Goal: Task Accomplishment & Management: Complete application form

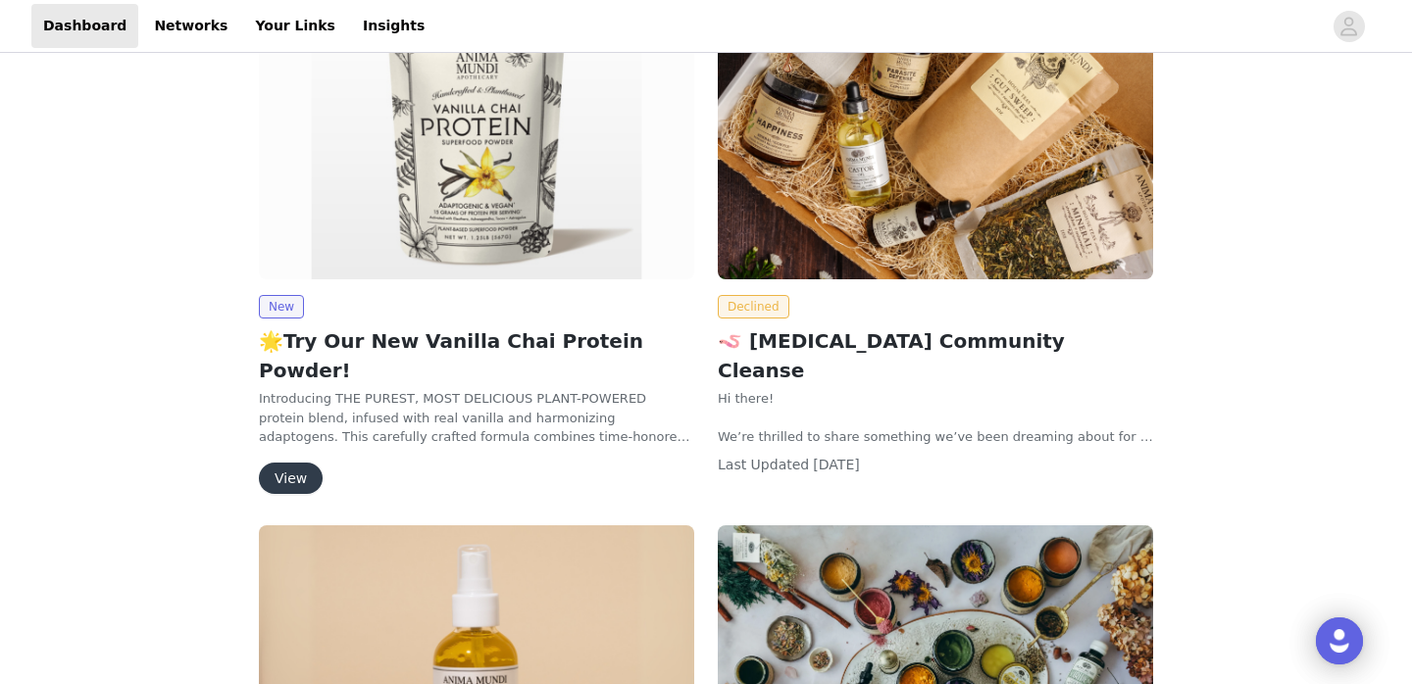
scroll to position [577, 0]
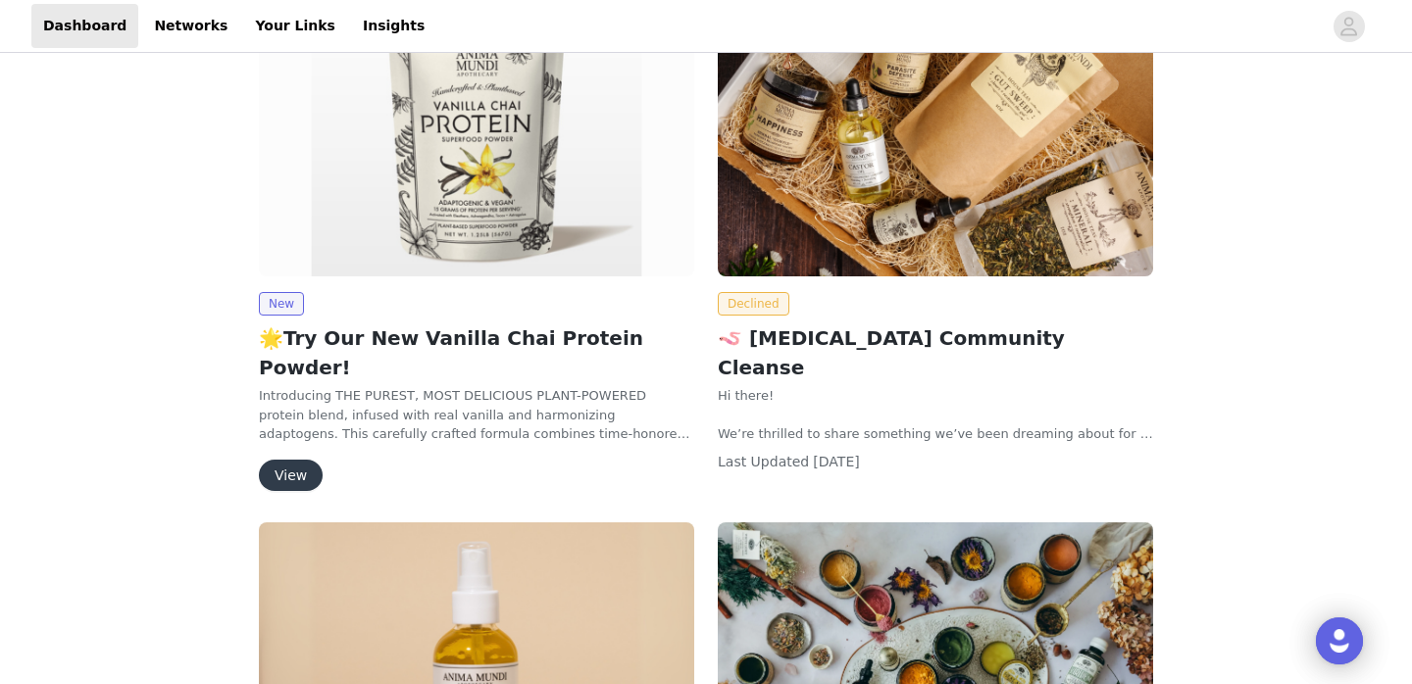
click at [299, 460] on button "View" at bounding box center [291, 475] width 64 height 31
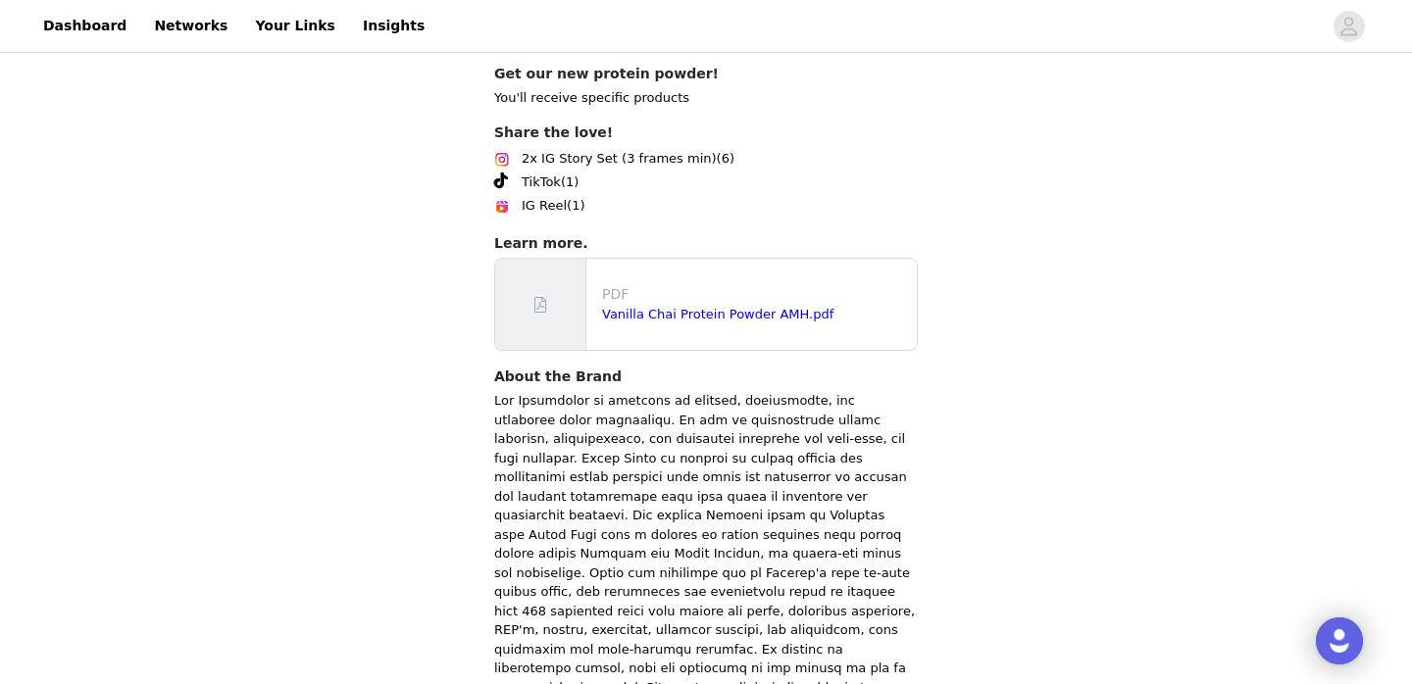
scroll to position [924, 0]
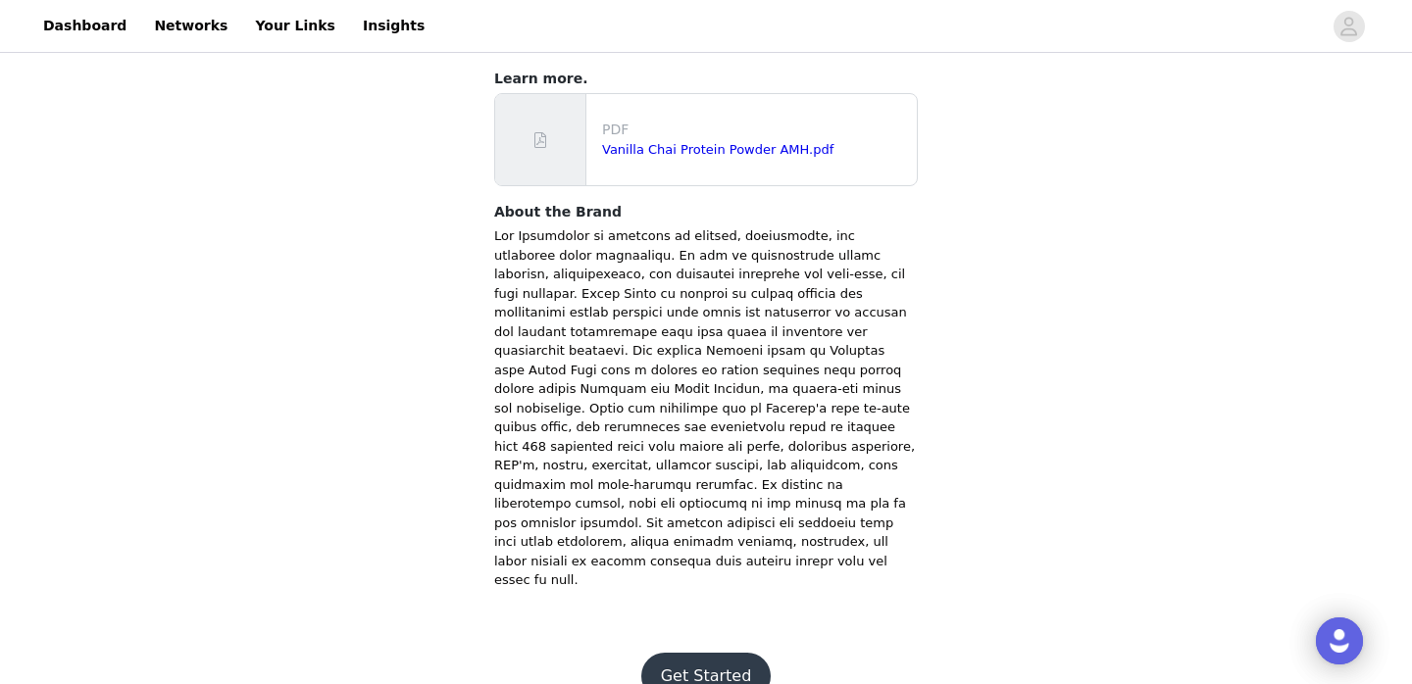
click at [716, 653] on button "Get Started" at bounding box center [706, 676] width 130 height 47
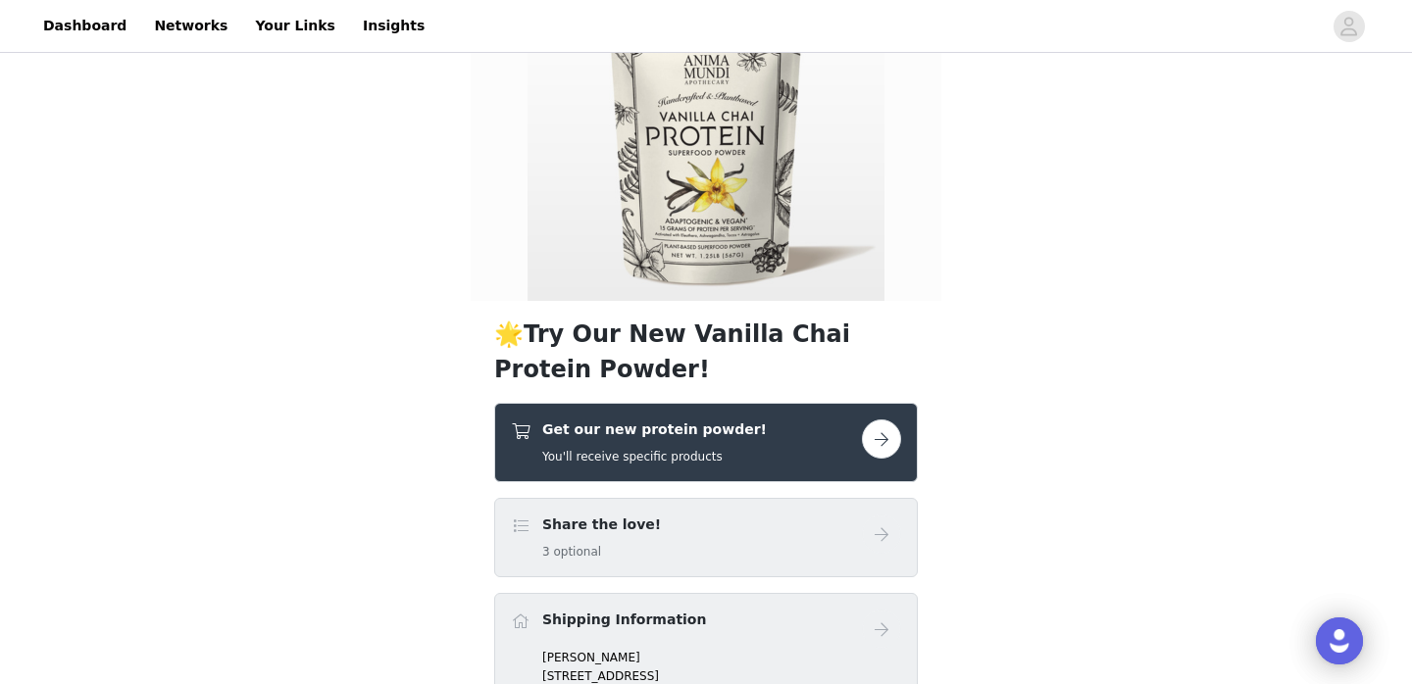
scroll to position [113, 0]
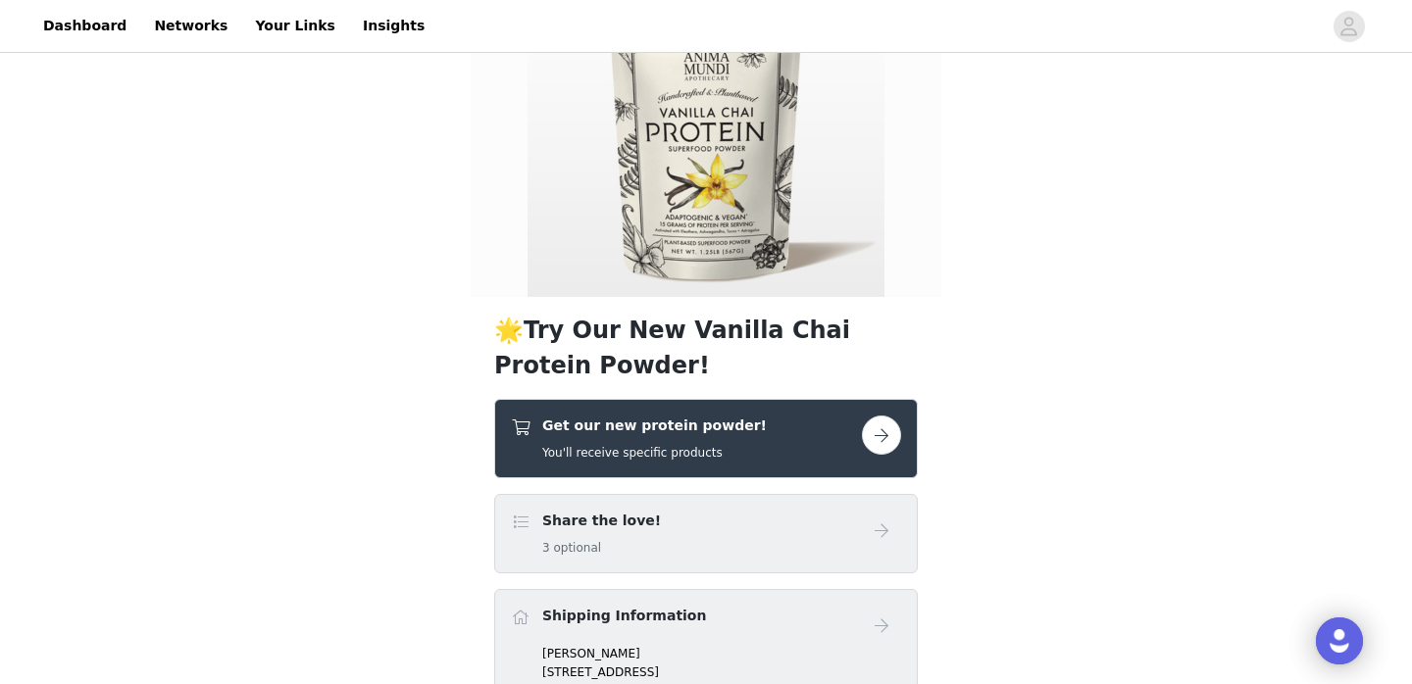
click at [621, 429] on h4 "Get our new protein powder!" at bounding box center [654, 426] width 225 height 21
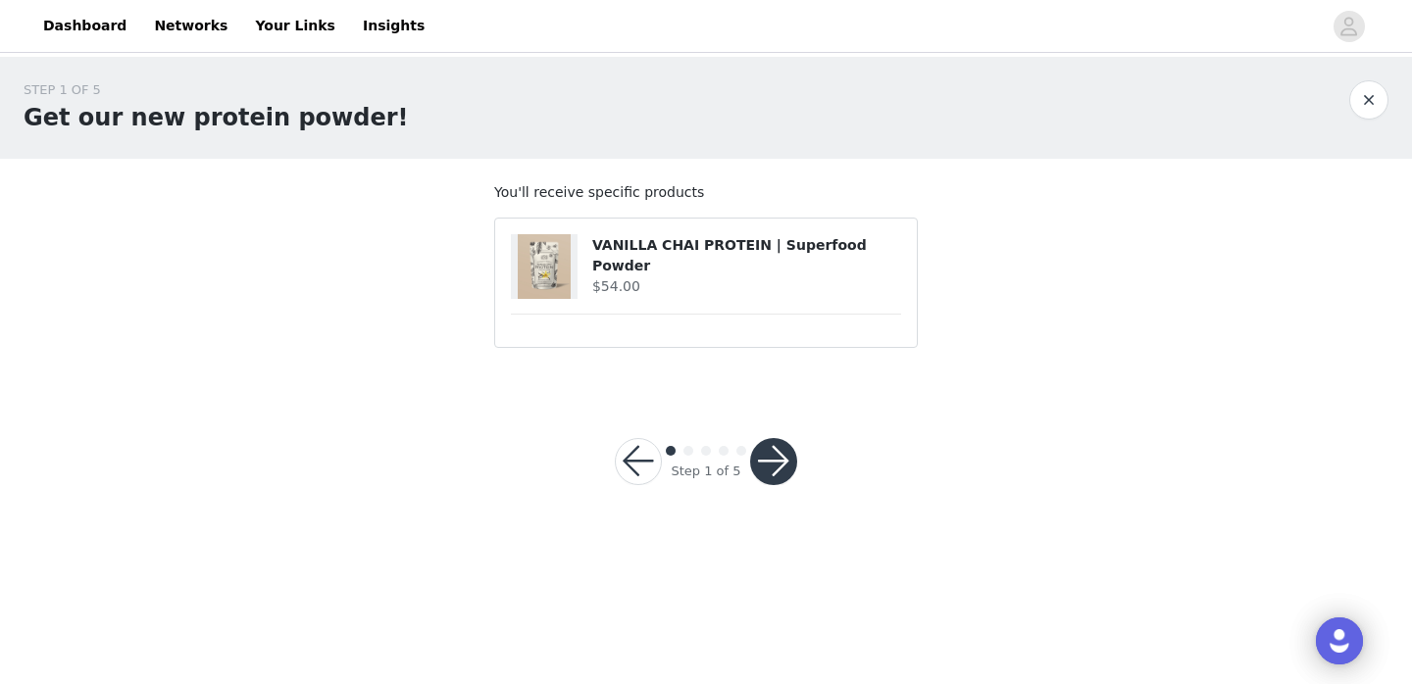
click at [669, 278] on h4 "$54.00" at bounding box center [746, 286] width 309 height 21
click at [786, 465] on button "button" at bounding box center [773, 461] width 47 height 47
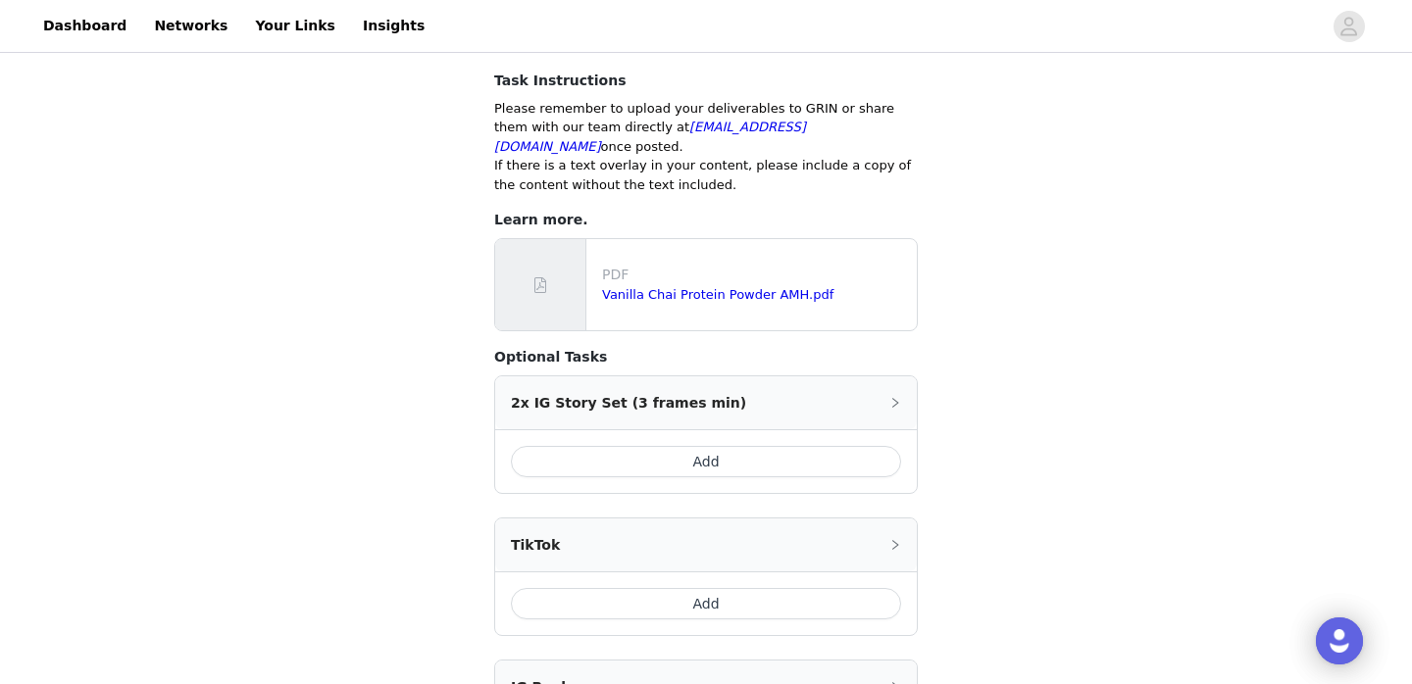
scroll to position [361, 0]
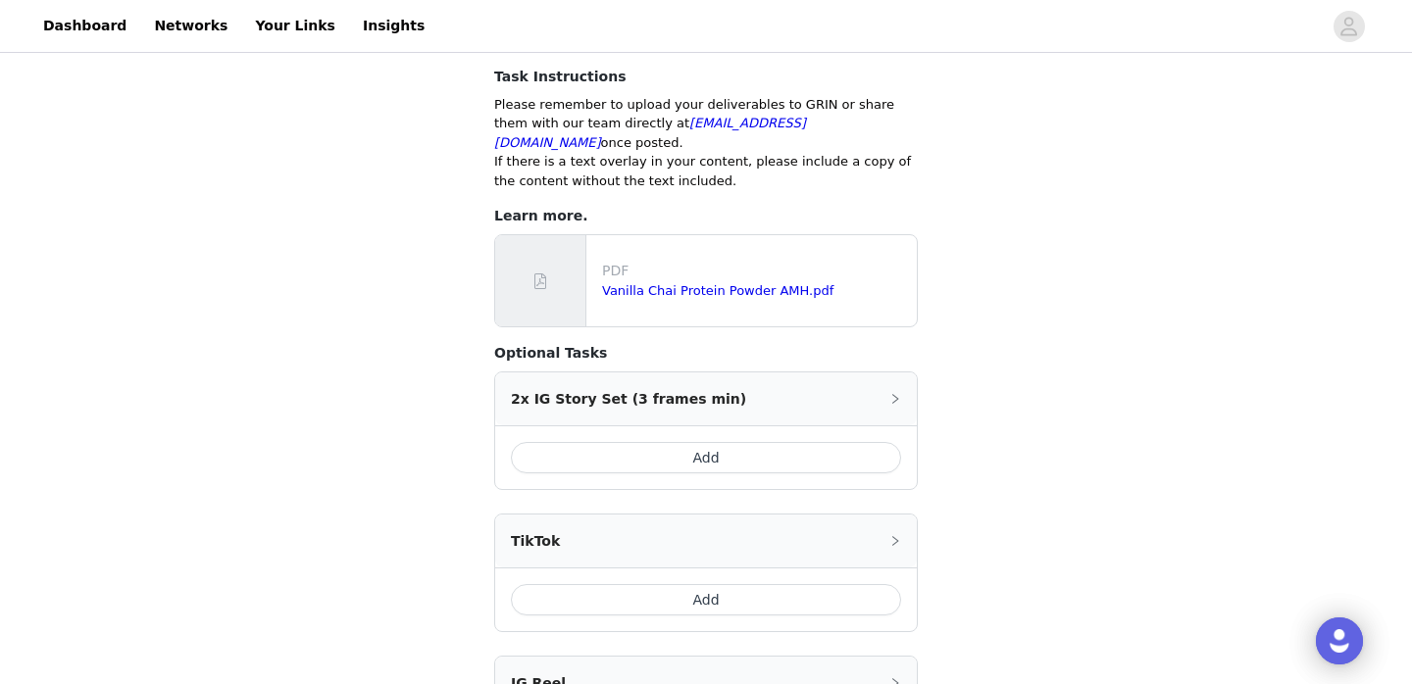
click at [786, 442] on button "Add" at bounding box center [706, 457] width 390 height 31
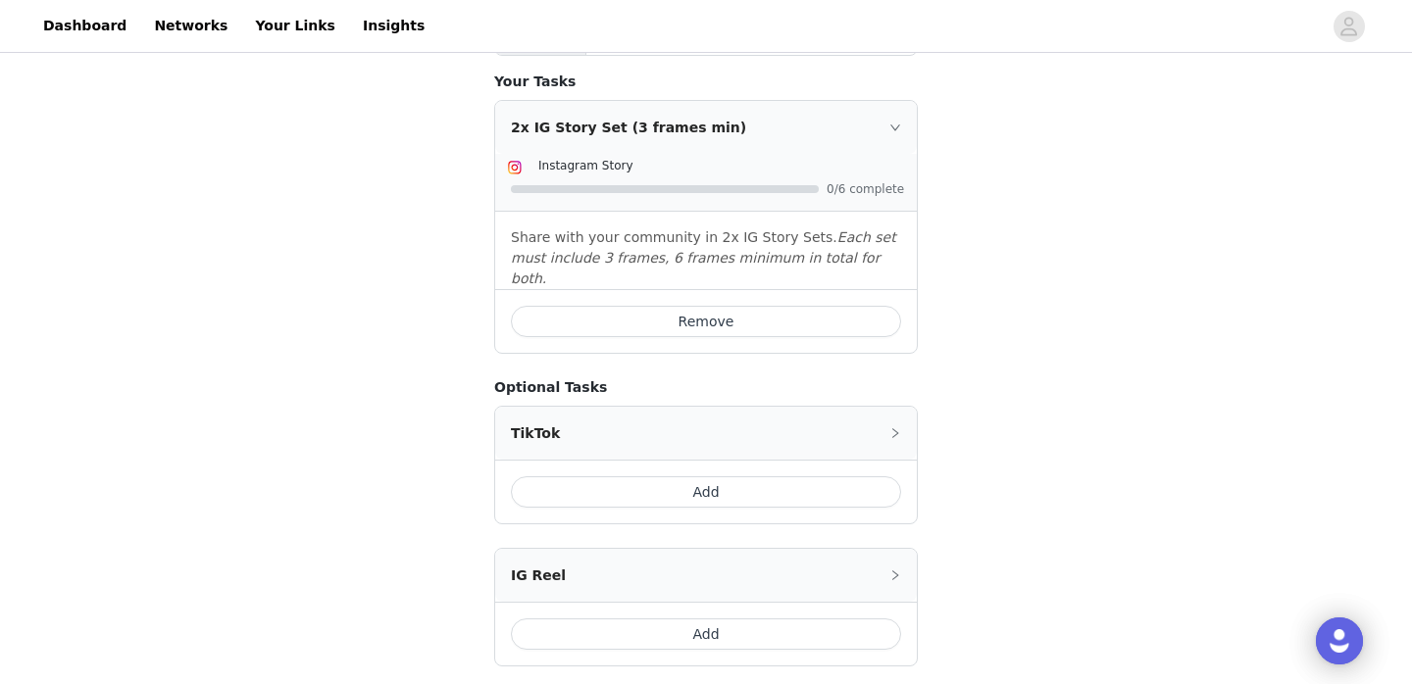
scroll to position [762, 0]
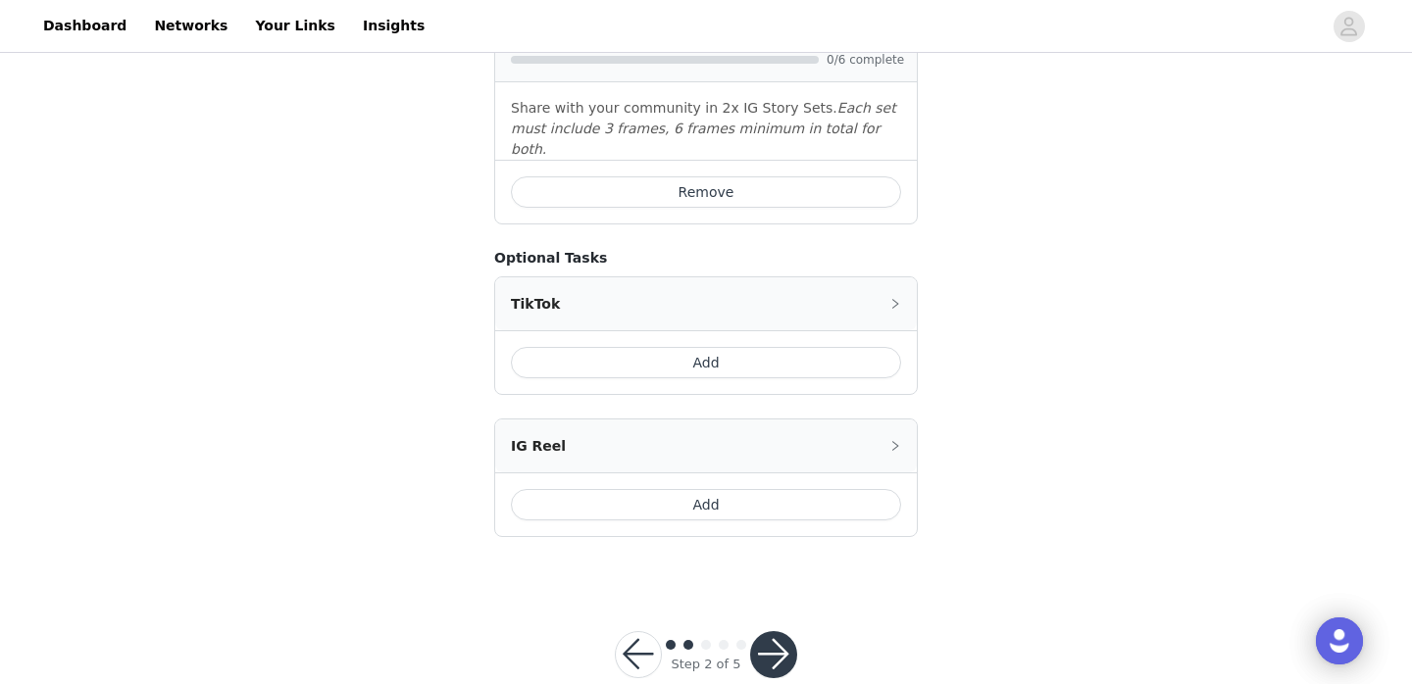
click at [760, 631] on button "button" at bounding box center [773, 654] width 47 height 47
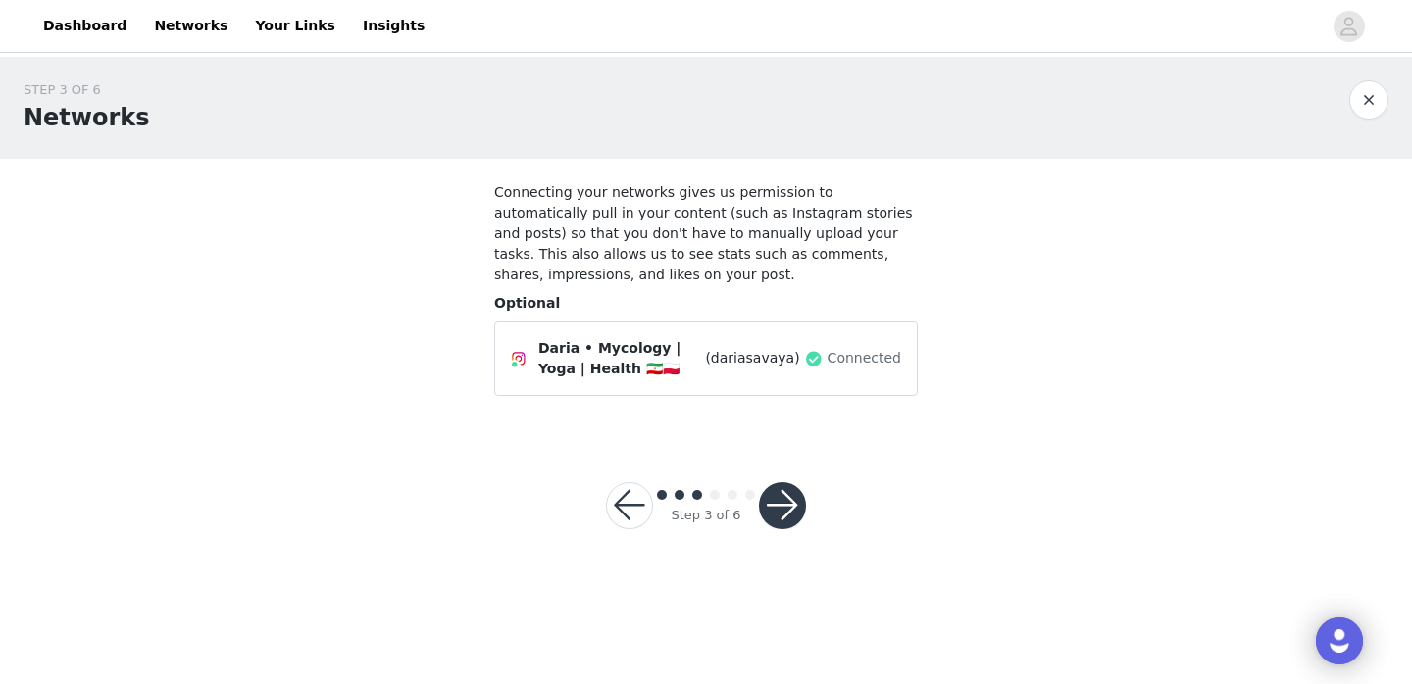
click at [776, 508] on button "button" at bounding box center [782, 505] width 47 height 47
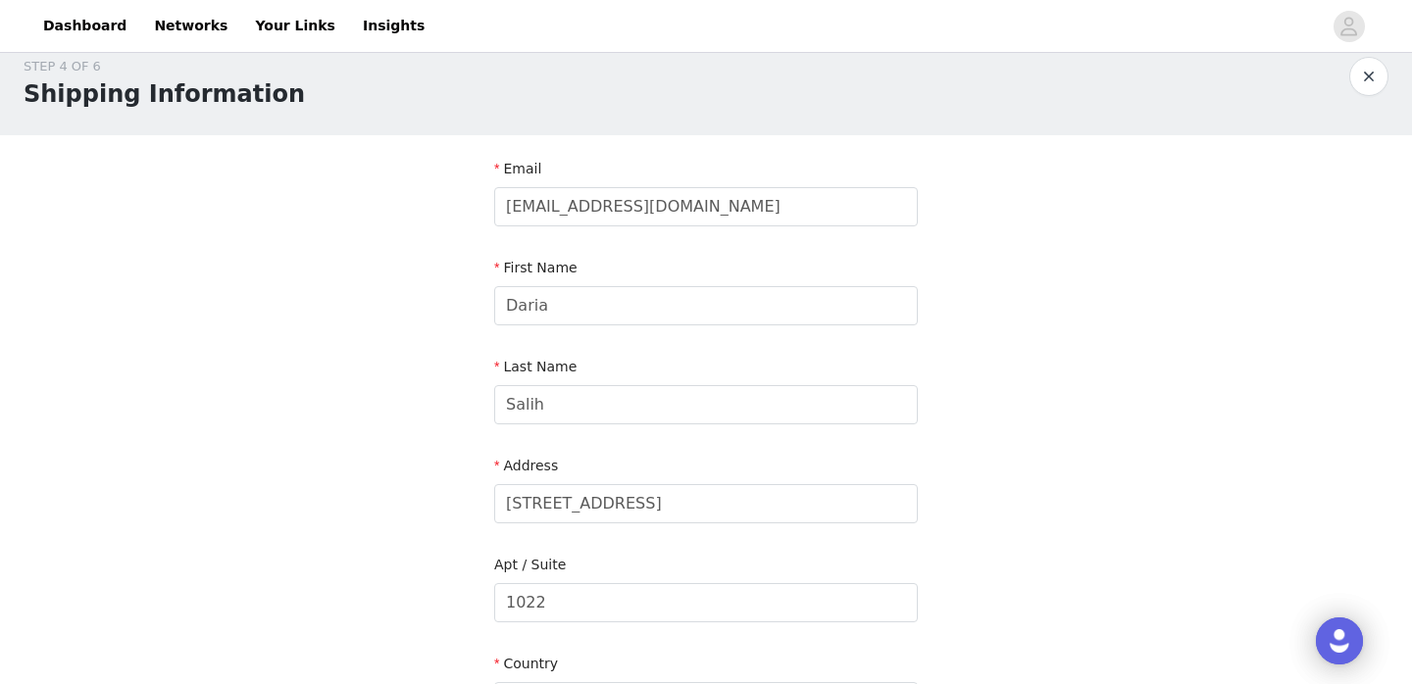
scroll to position [32, 0]
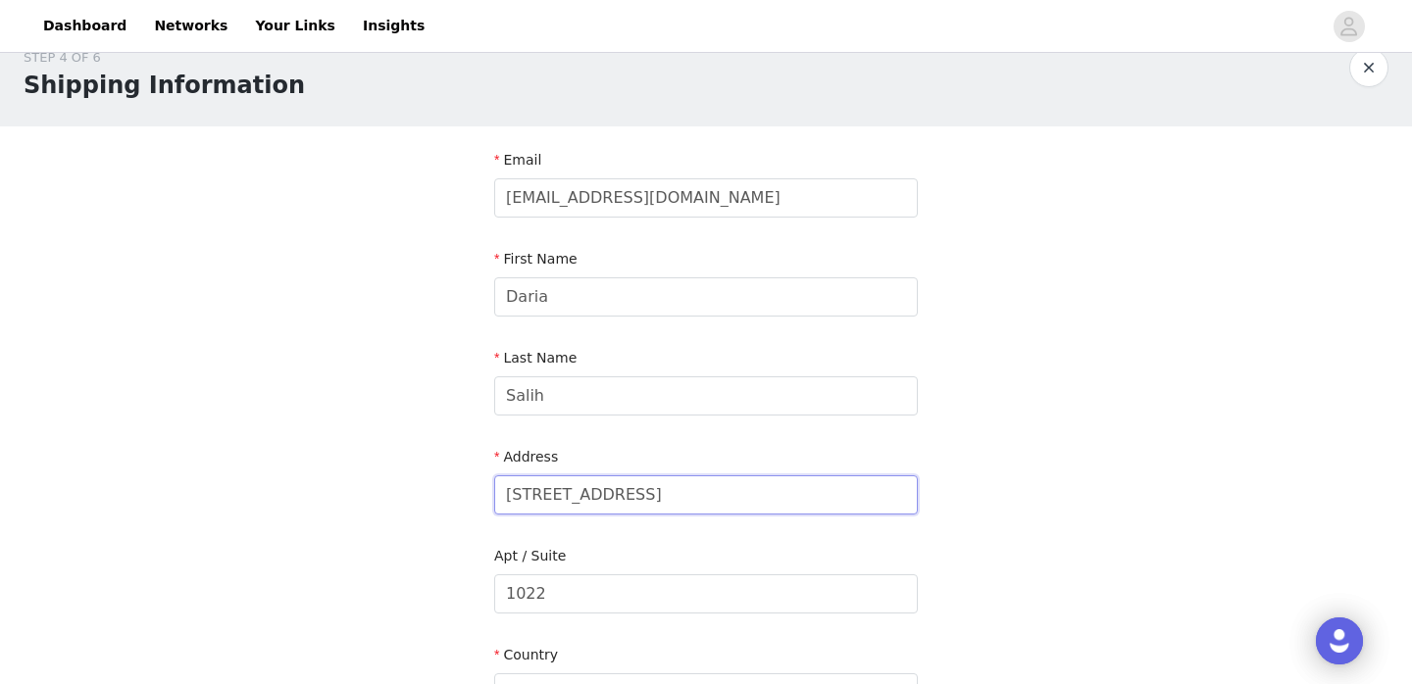
click at [669, 486] on input "[STREET_ADDRESS]" at bounding box center [706, 494] width 424 height 39
type input "[STREET_ADDRESS]"
click at [625, 586] on input "1022" at bounding box center [706, 594] width 424 height 39
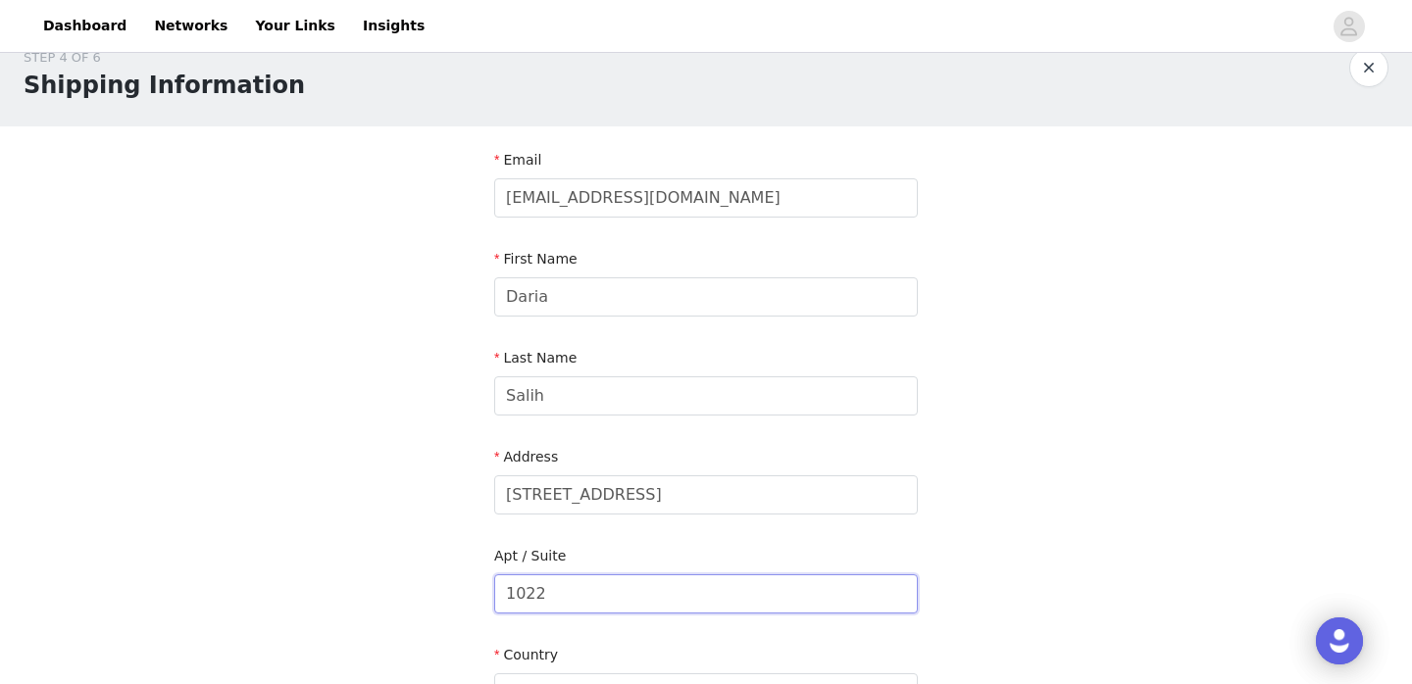
click at [625, 586] on input "1022" at bounding box center [706, 594] width 424 height 39
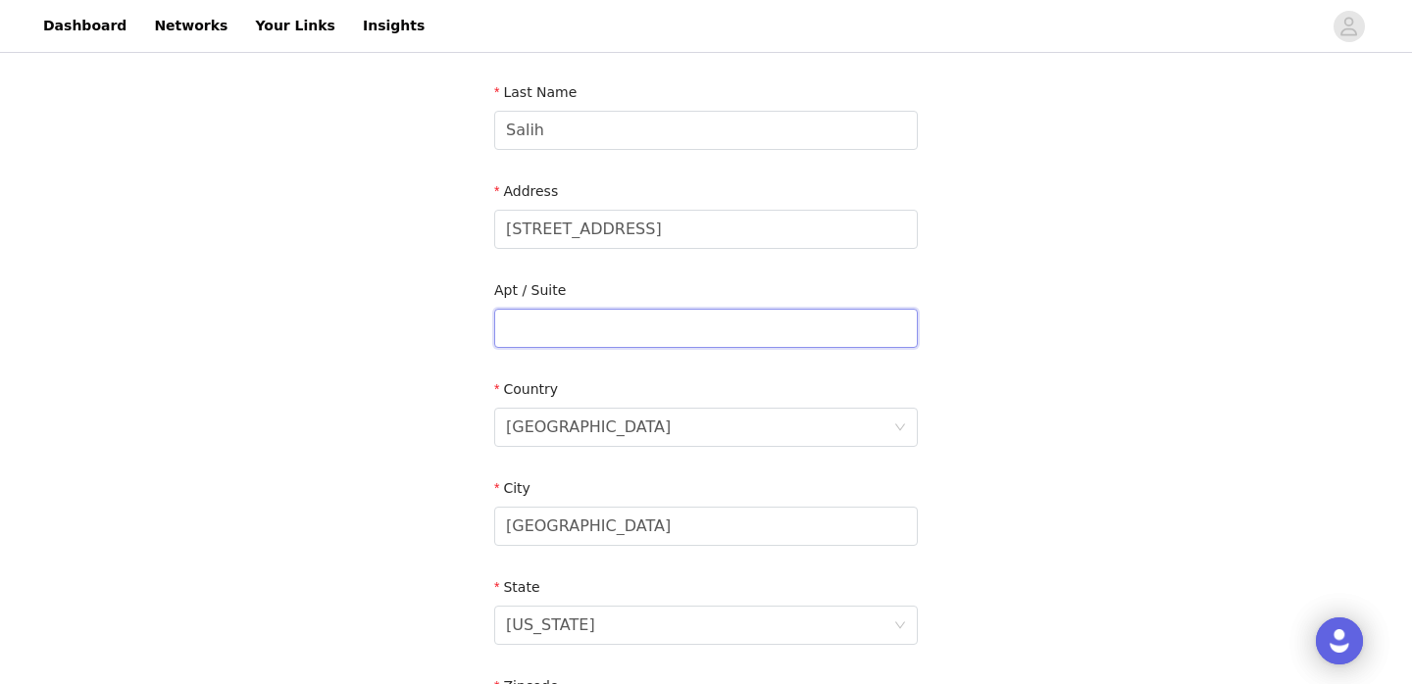
scroll to position [358, 0]
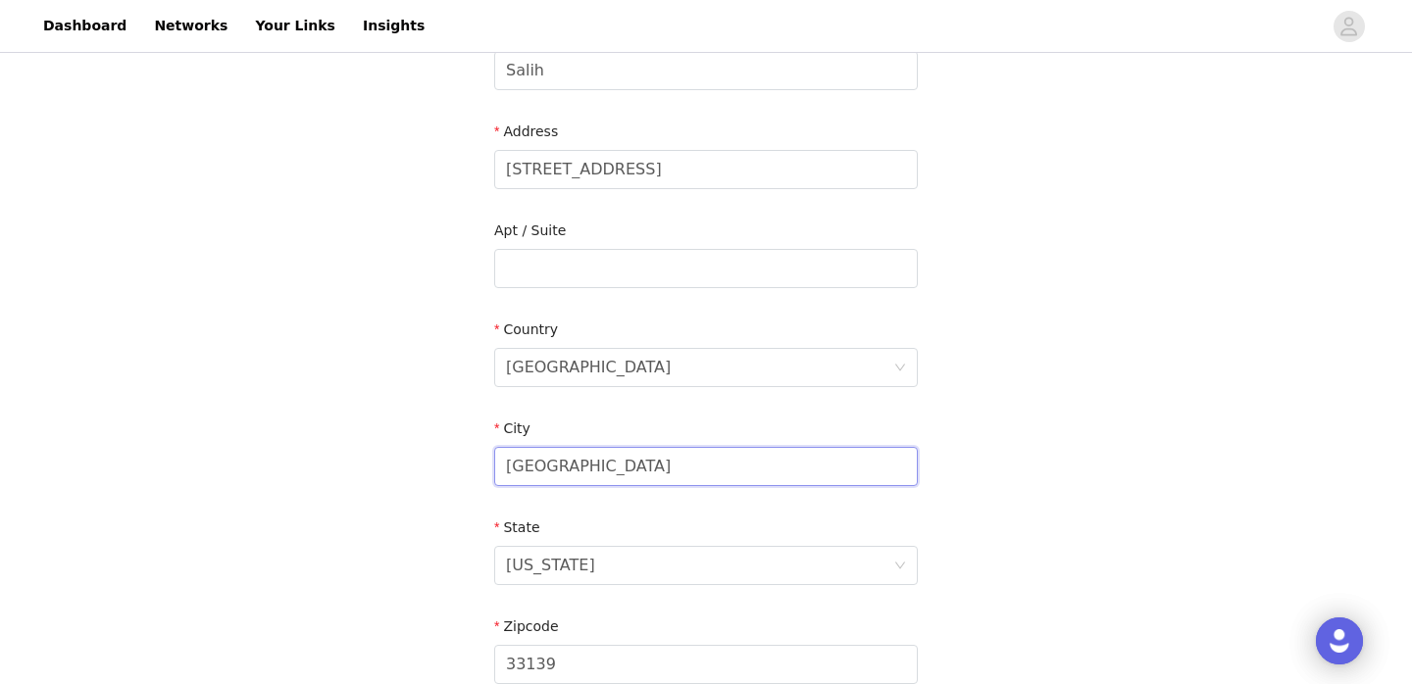
click at [569, 478] on input "[GEOGRAPHIC_DATA]" at bounding box center [706, 466] width 424 height 39
type input "[GEOGRAPHIC_DATA]"
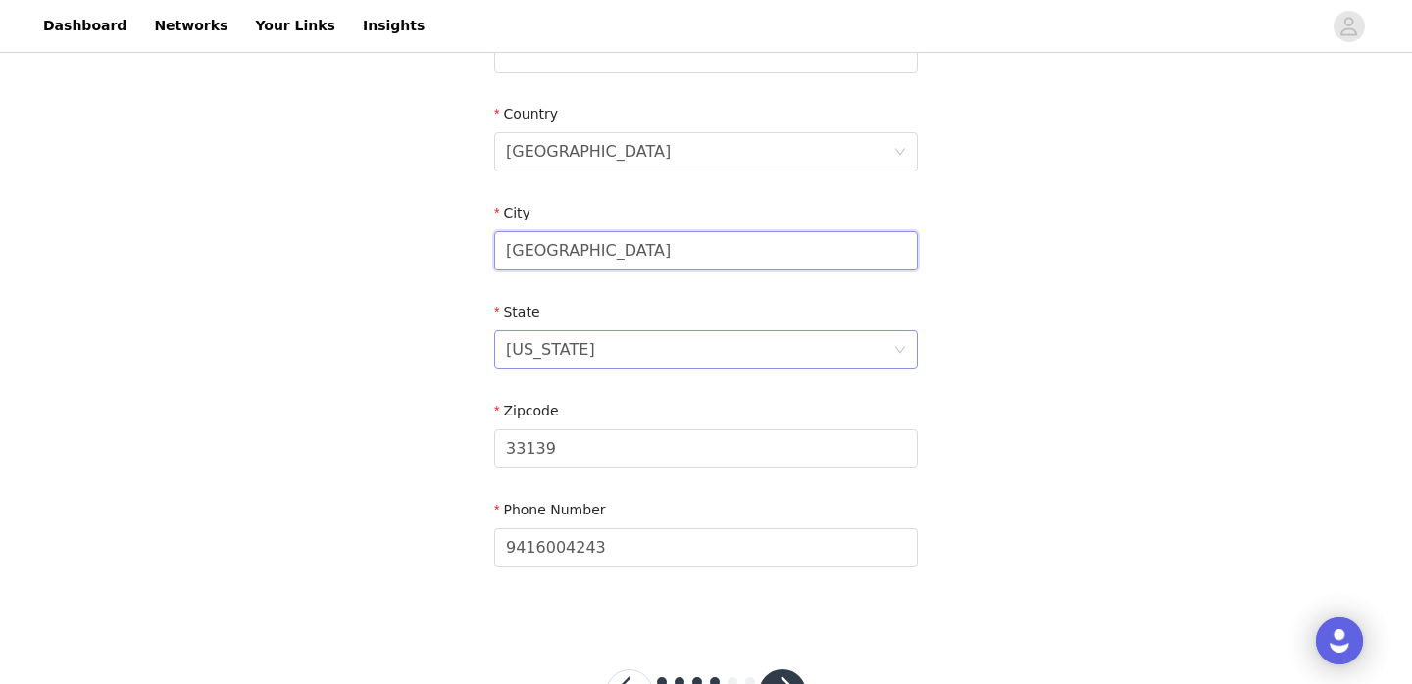
scroll to position [595, 0]
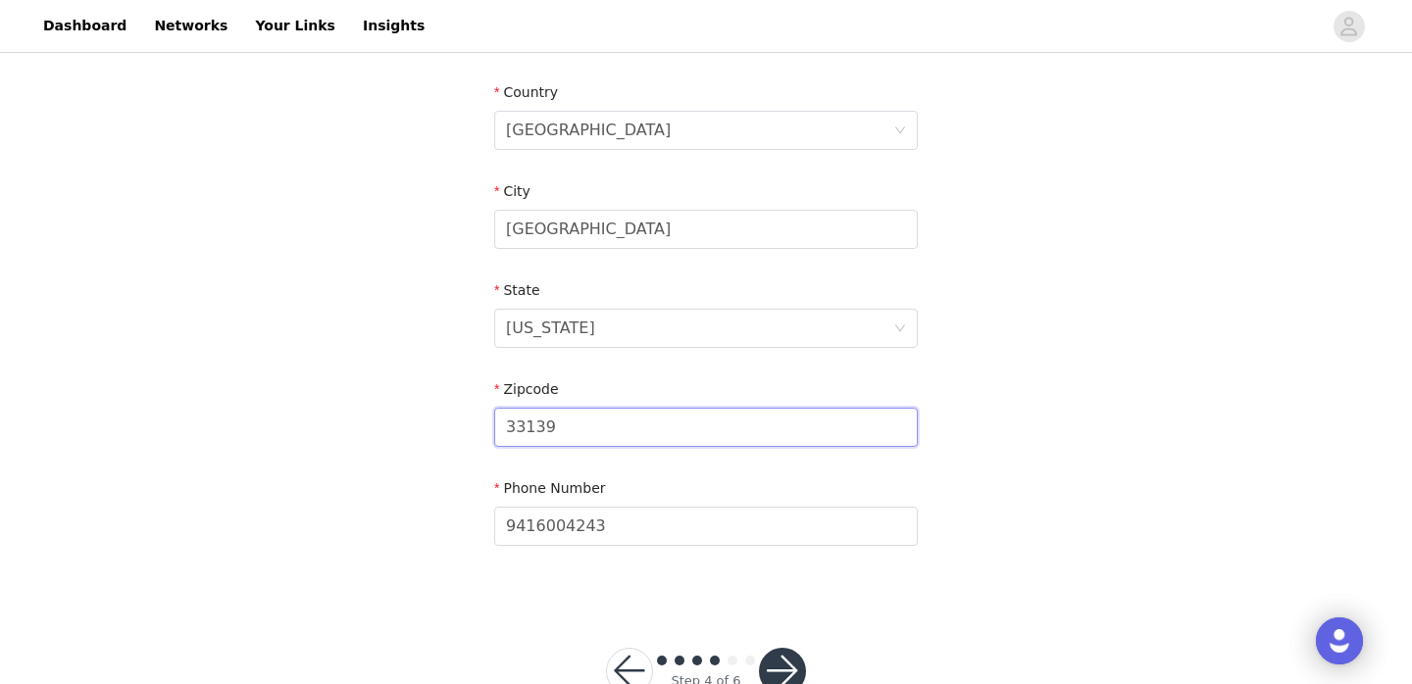
click at [569, 425] on input "33139" at bounding box center [706, 427] width 424 height 39
type input "34239"
click at [471, 473] on section "Email [PERSON_NAME][EMAIL_ADDRESS][DOMAIN_NAME] First Name [PERSON_NAME] Last N…" at bounding box center [706, 82] width 471 height 1037
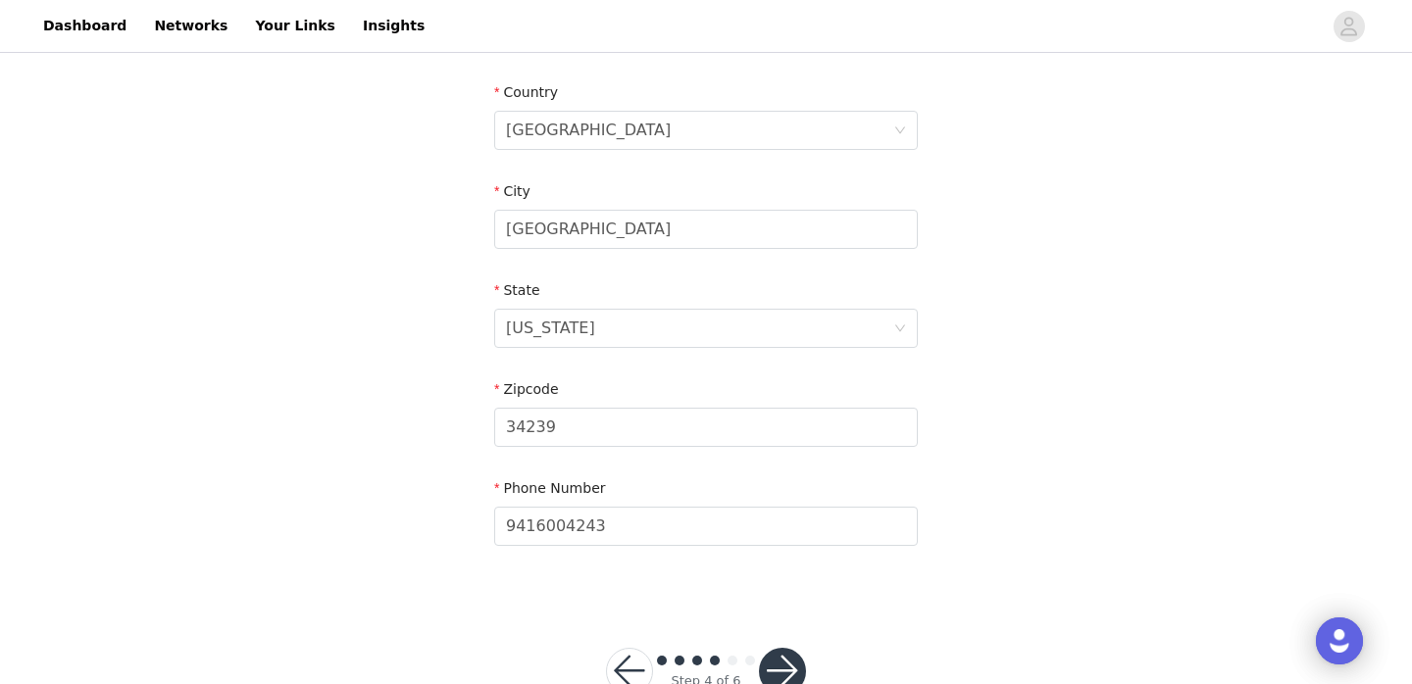
scroll to position [652, 0]
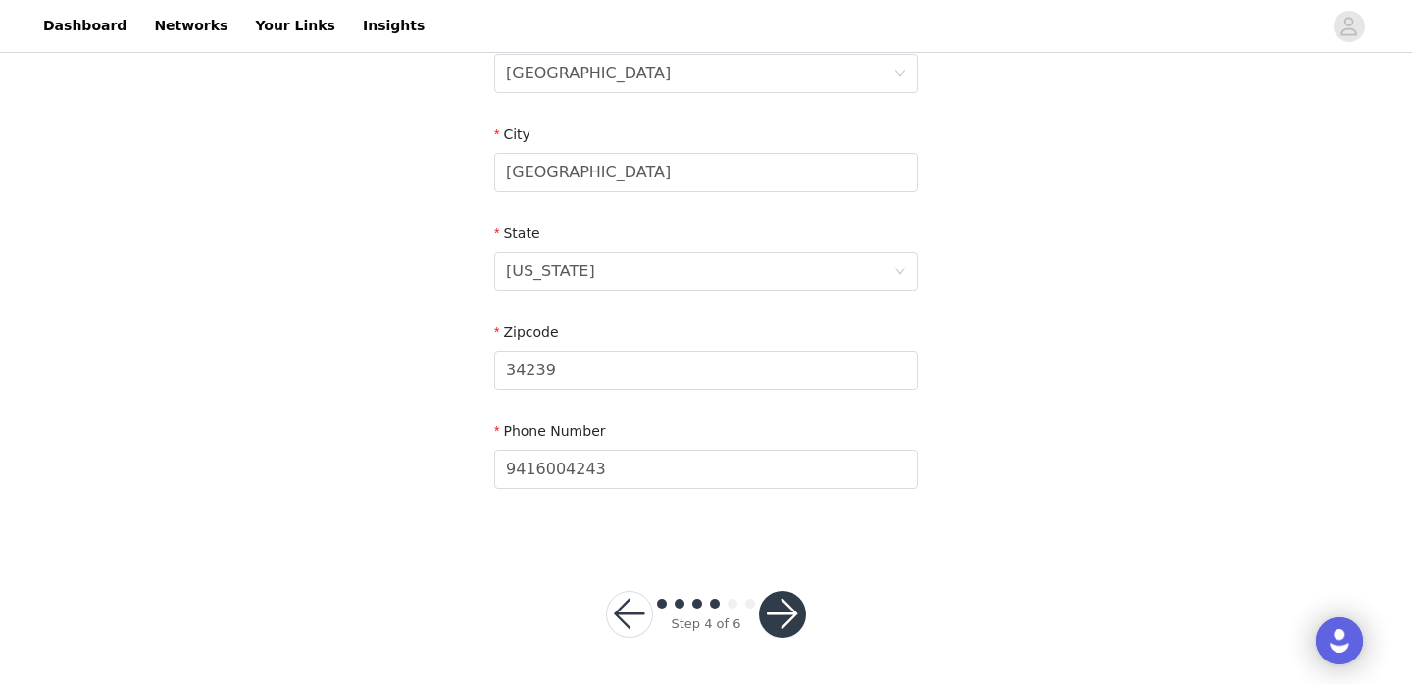
click at [778, 610] on button "button" at bounding box center [782, 614] width 47 height 47
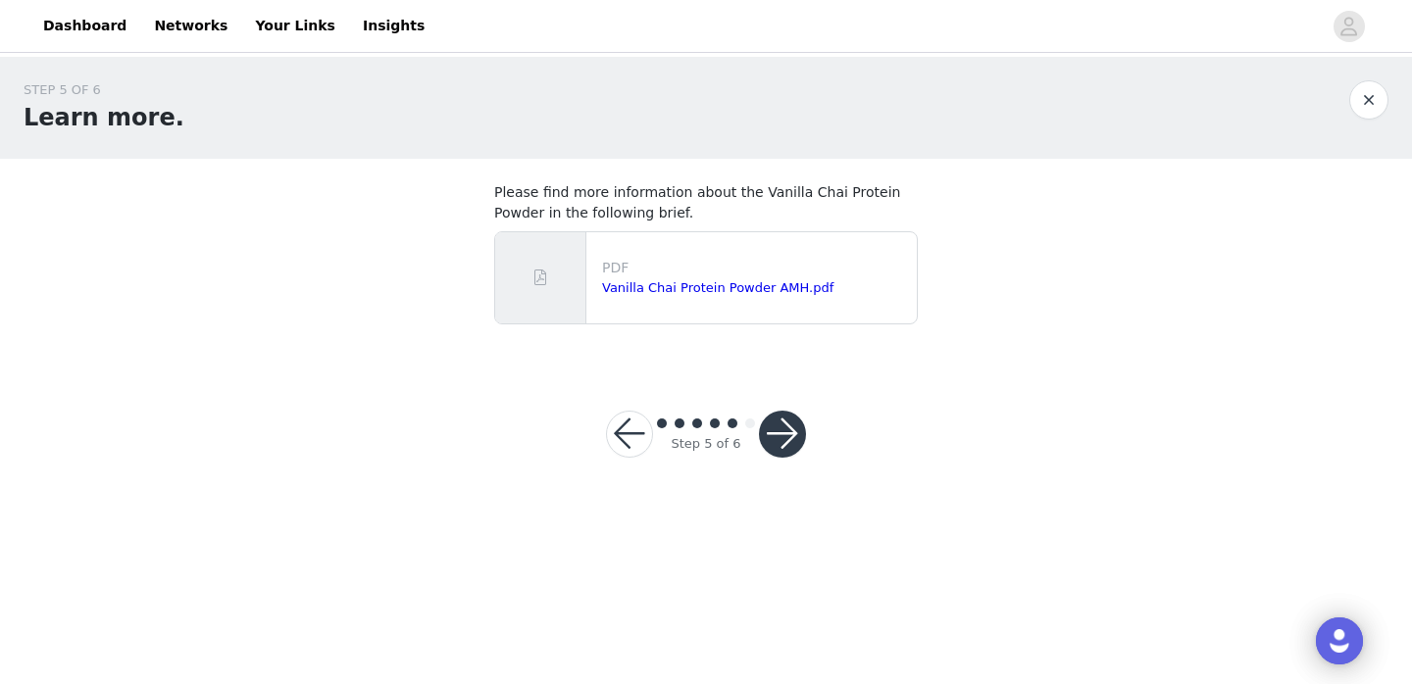
click at [793, 435] on button "button" at bounding box center [782, 434] width 47 height 47
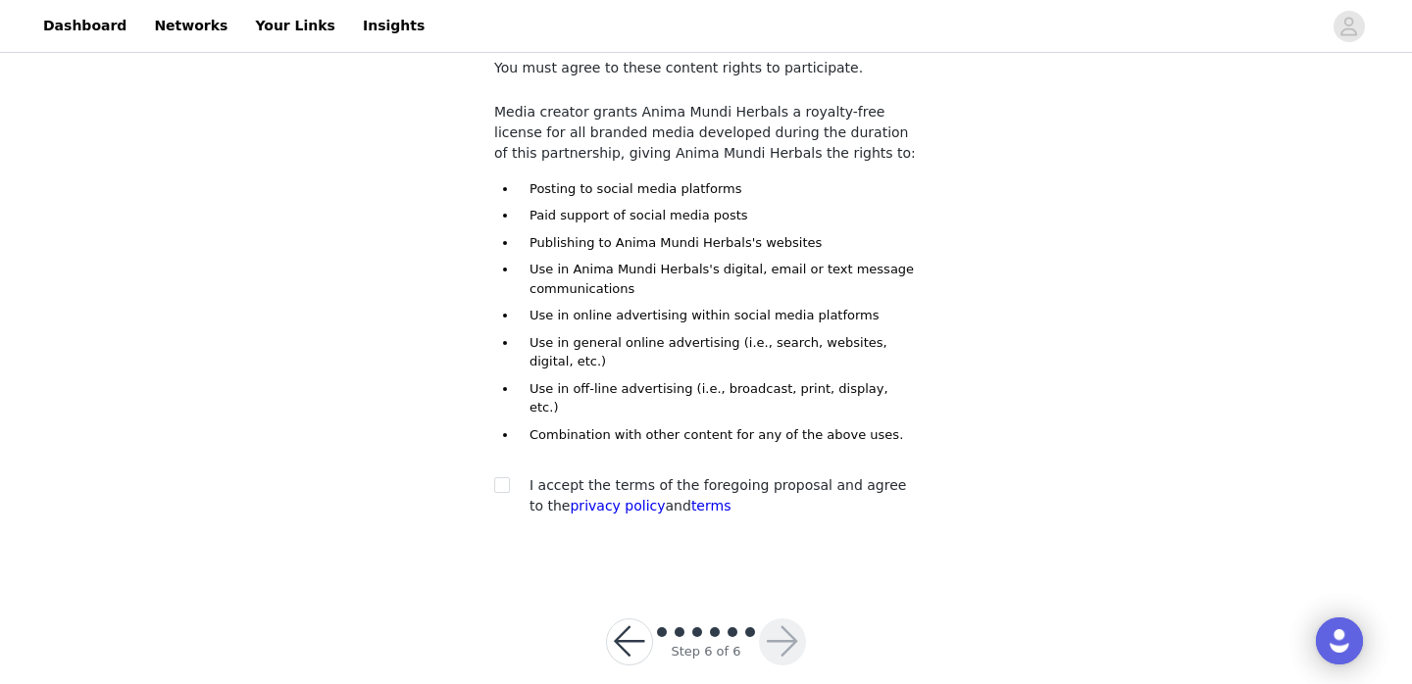
scroll to position [118, 0]
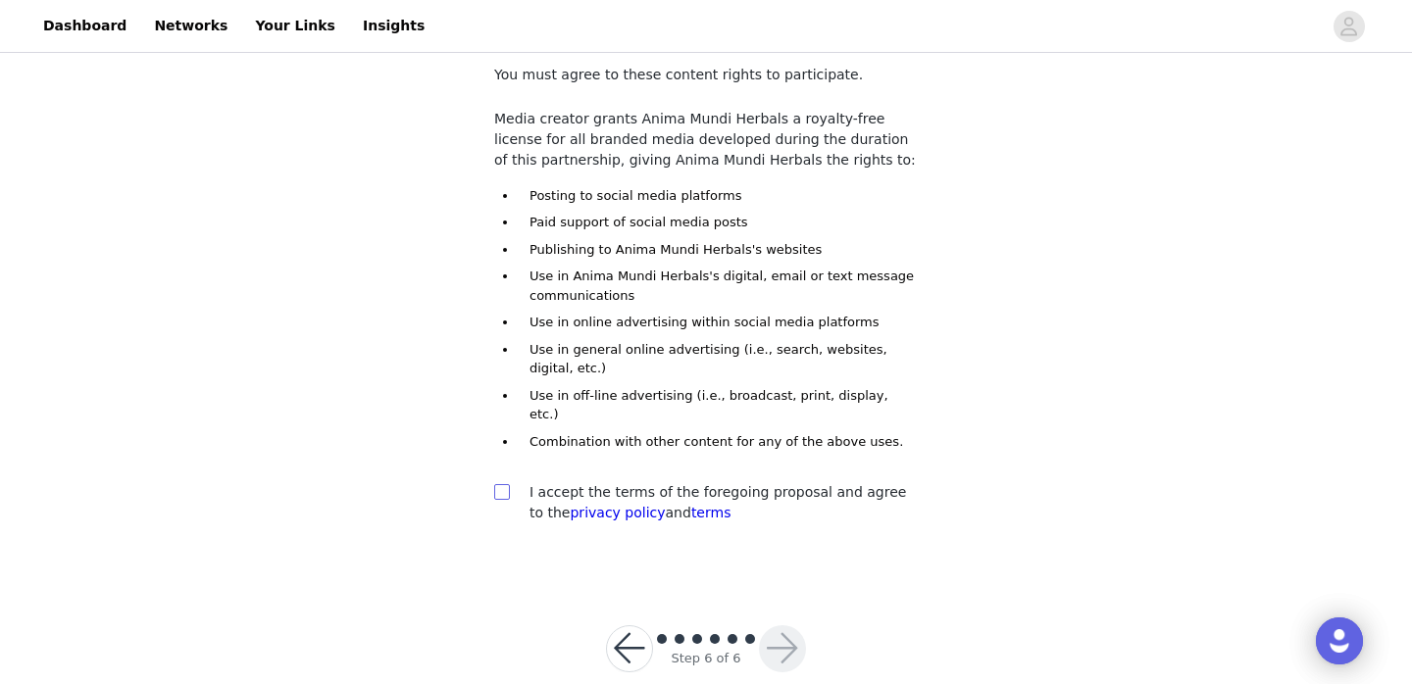
click at [508, 484] on span at bounding box center [502, 492] width 16 height 16
click at [508, 484] on input "checkbox" at bounding box center [501, 491] width 14 height 14
checkbox input "true"
click at [792, 629] on button "button" at bounding box center [782, 648] width 47 height 47
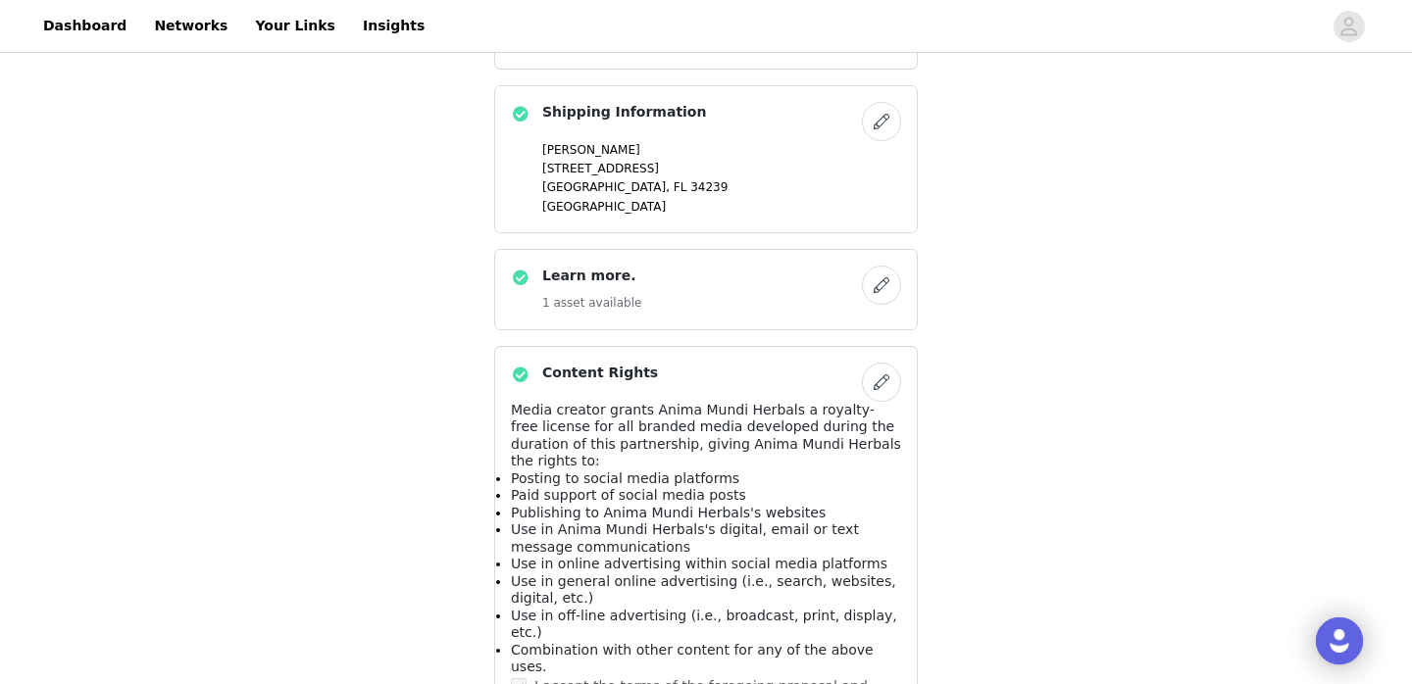
scroll to position [1277, 0]
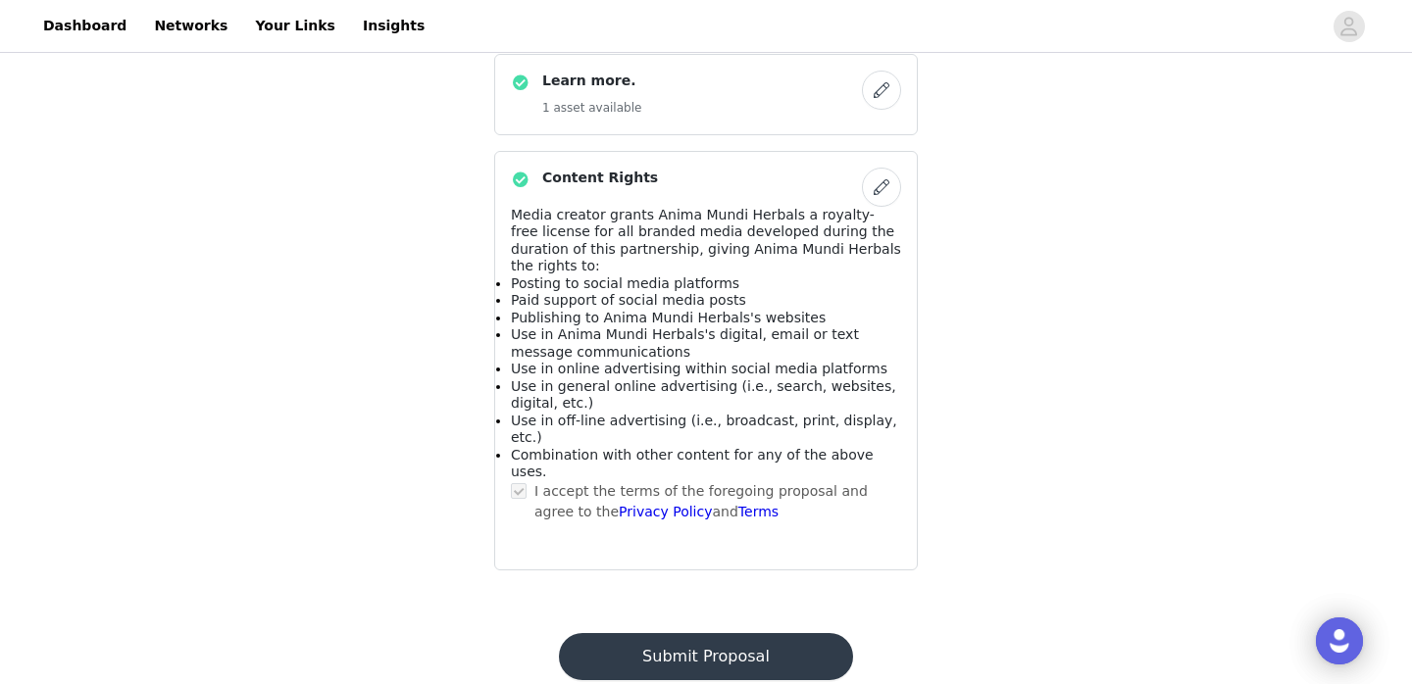
click at [709, 633] on button "Submit Proposal" at bounding box center [705, 656] width 293 height 47
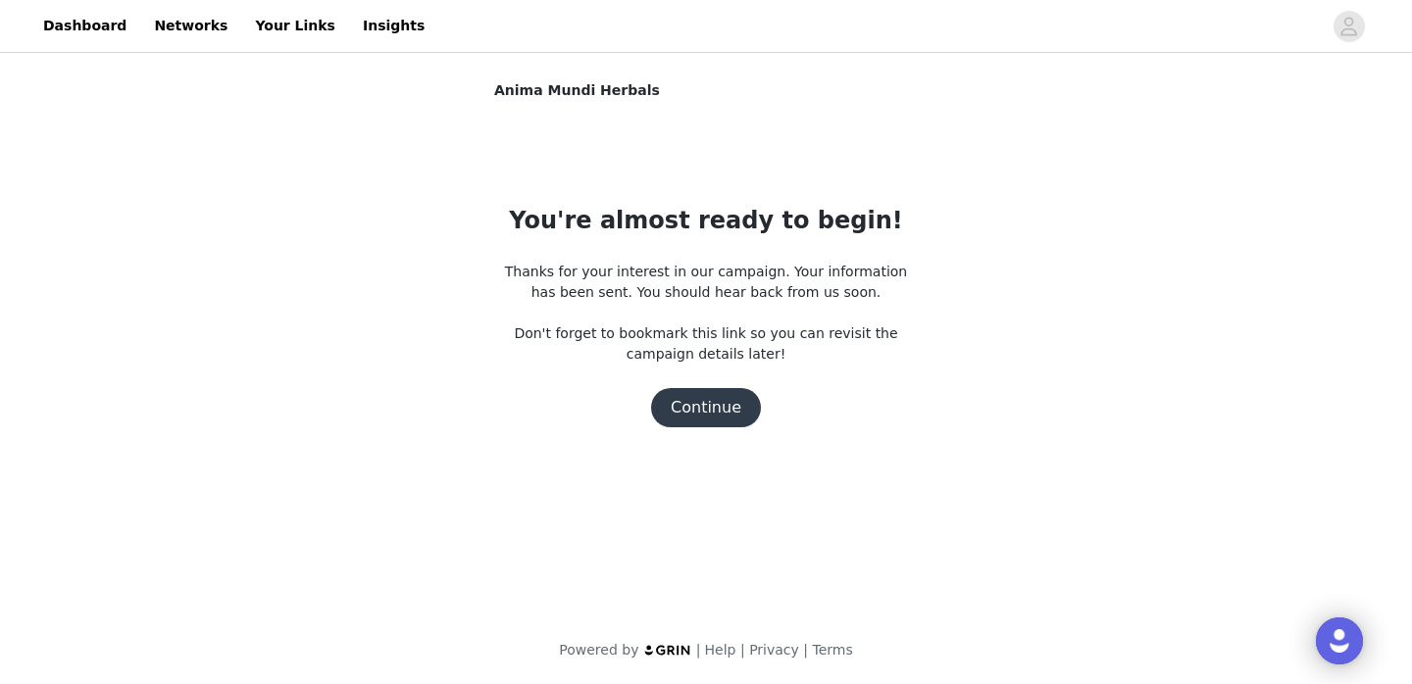
click at [693, 407] on button "Continue" at bounding box center [706, 407] width 110 height 39
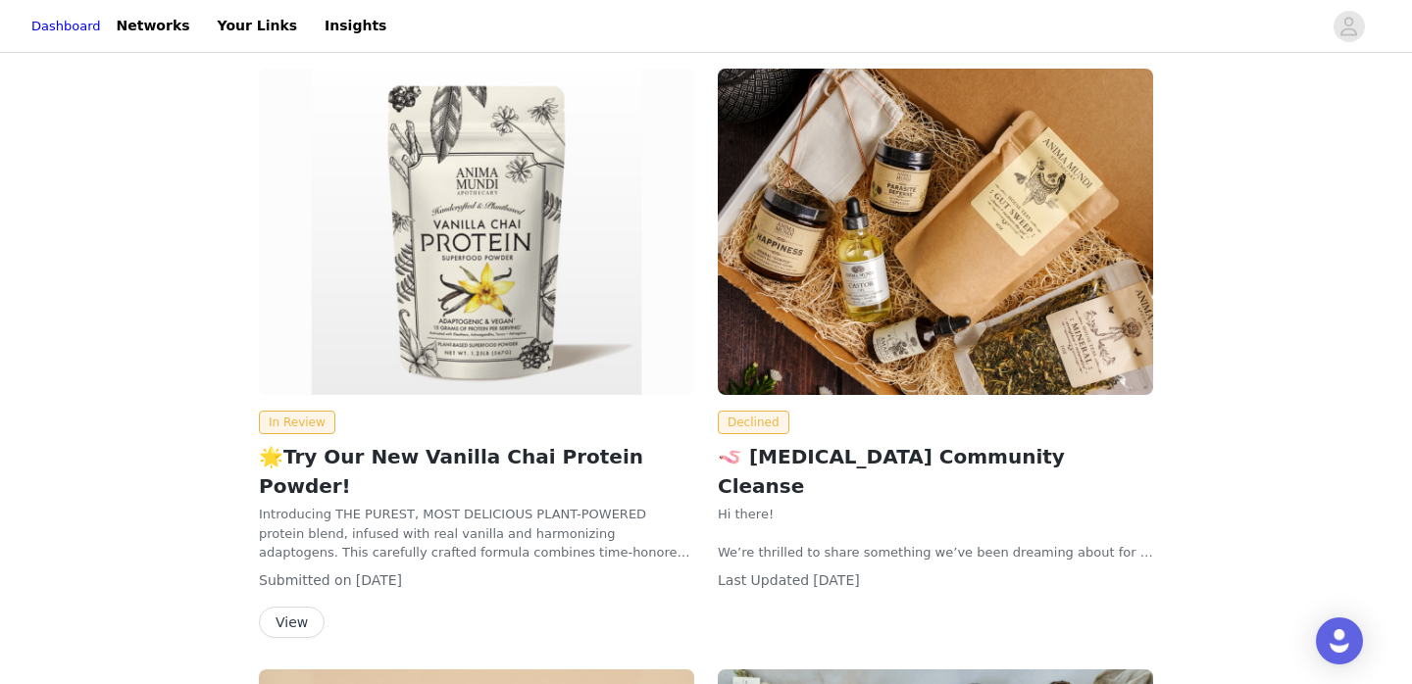
scroll to position [457, 0]
